Goal: Information Seeking & Learning: Find contact information

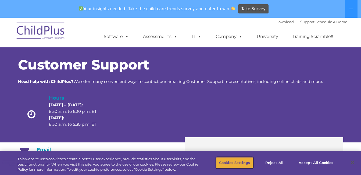
click at [224, 161] on button "Cookies Settings" at bounding box center [234, 162] width 37 height 11
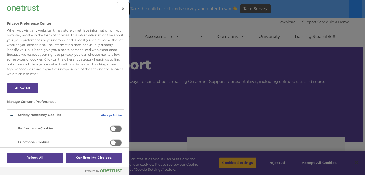
click at [122, 7] on button "Close" at bounding box center [123, 9] width 12 height 12
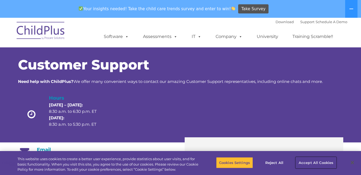
click at [319, 161] on button "Accept All Cookies" at bounding box center [316, 162] width 41 height 11
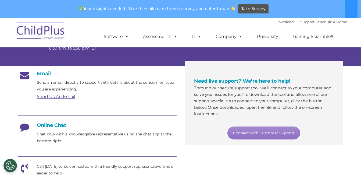
scroll to position [74, 0]
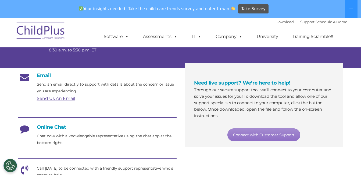
click at [25, 131] on icon at bounding box center [24, 130] width 13 height 13
click at [66, 137] on p "Chat now with a knowledgable representative using the chat app at the bottom ri…" at bounding box center [107, 138] width 140 height 13
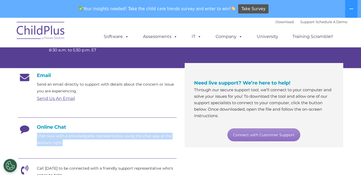
click at [66, 137] on p "Chat now with a knowledgable representative using the chat app at the bottom ri…" at bounding box center [107, 138] width 140 height 13
click at [259, 135] on link "Connect with Customer Support" at bounding box center [263, 134] width 73 height 13
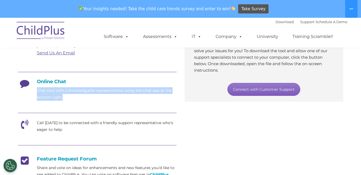
scroll to position [0, 0]
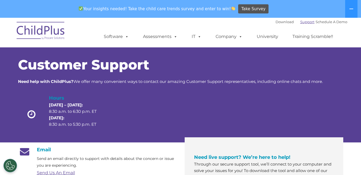
click at [300, 21] on link "Support" at bounding box center [307, 22] width 14 height 4
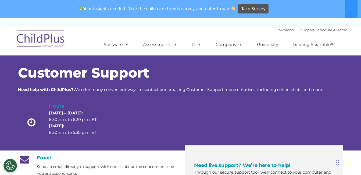
click at [224, 33] on div "Download Support | Schedule A Demo  MENU MENU Software ChildPlus: The original…" at bounding box center [220, 41] width 254 height 30
click at [349, 5] on button at bounding box center [351, 9] width 12 height 18
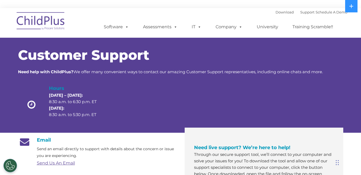
click at [55, 163] on link "Send Us An Email" at bounding box center [56, 162] width 38 height 5
click at [63, 161] on link "Send Us An Email" at bounding box center [56, 162] width 38 height 5
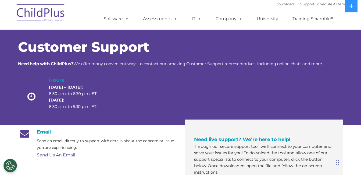
click at [215, 44] on h1 "Customer Support" at bounding box center [180, 46] width 325 height 13
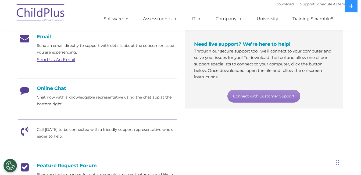
scroll to position [88, 0]
